Goal: Navigation & Orientation: Go to known website

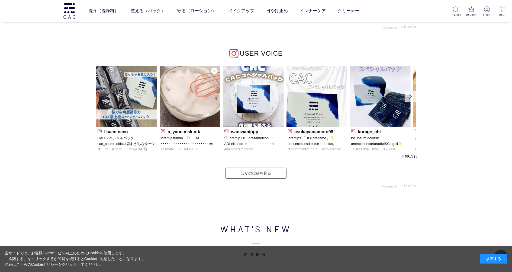
scroll to position [1698, 0]
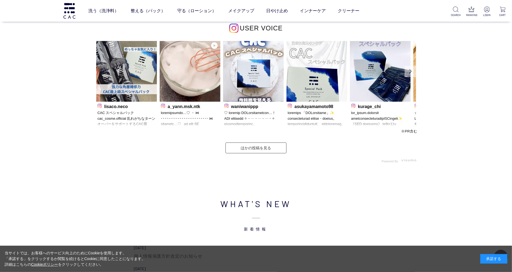
click at [408, 73] on link "Next" at bounding box center [410, 71] width 11 height 11
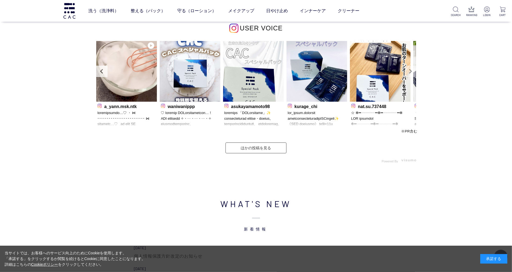
click at [412, 75] on link "Next" at bounding box center [410, 71] width 11 height 11
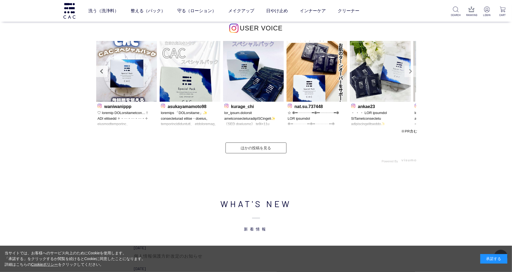
click at [412, 75] on link "Next" at bounding box center [410, 71] width 11 height 11
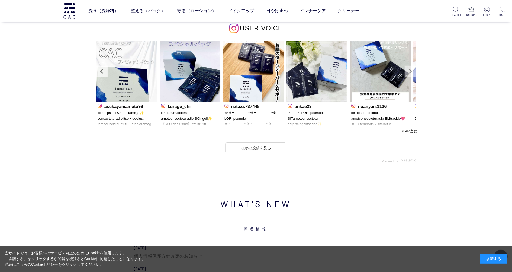
click at [412, 75] on link "Next" at bounding box center [410, 71] width 11 height 11
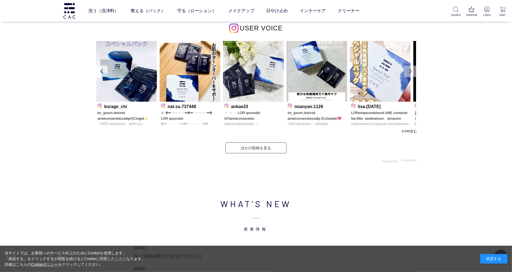
click at [411, 76] on link "Next" at bounding box center [410, 71] width 11 height 11
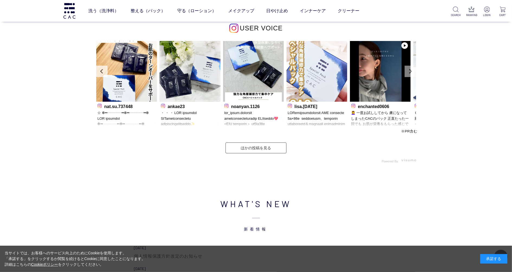
click at [411, 76] on link "Next" at bounding box center [410, 71] width 11 height 11
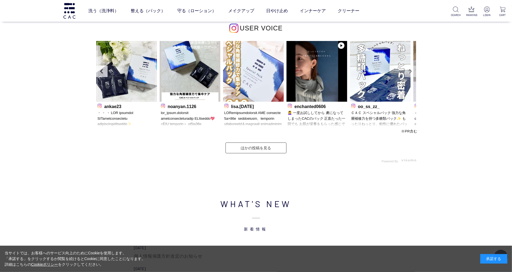
click at [411, 76] on link "Next" at bounding box center [410, 71] width 11 height 11
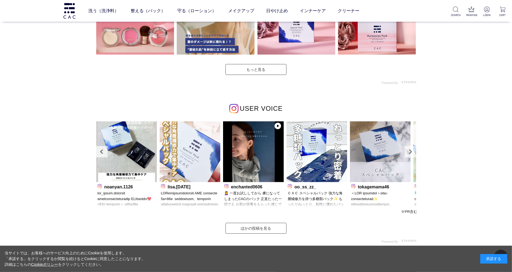
scroll to position [1626, 0]
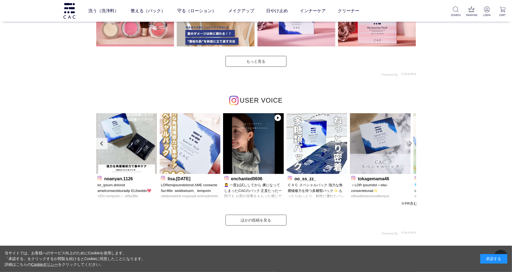
click at [410, 145] on link "Next" at bounding box center [410, 143] width 11 height 11
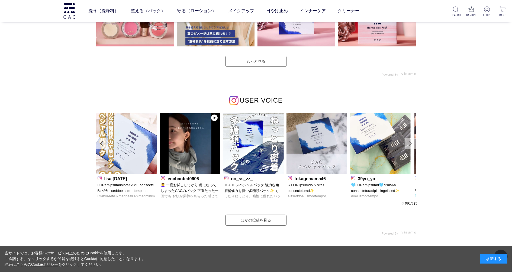
click at [410, 145] on link "Next" at bounding box center [410, 143] width 11 height 11
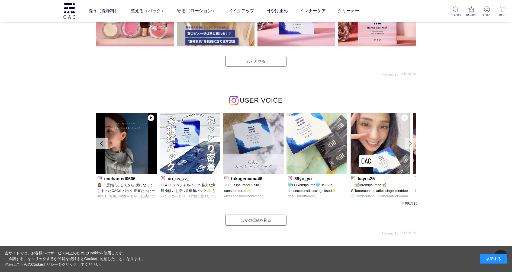
click at [410, 145] on link "Next" at bounding box center [410, 143] width 11 height 11
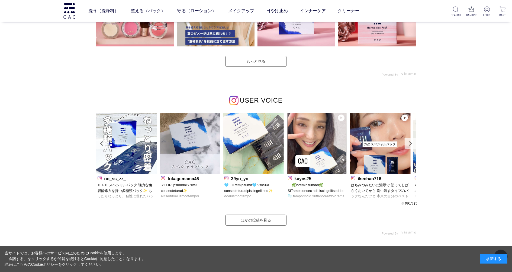
click at [457, 137] on div "INSTAGRAM インスタグラム" at bounding box center [256, 37] width 512 height 452
